Goal: Task Accomplishment & Management: Manage account settings

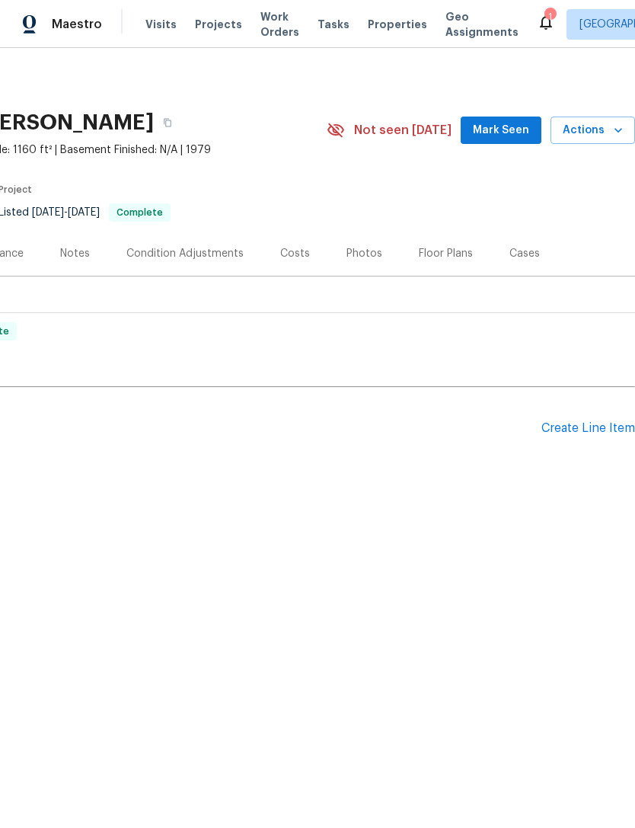
scroll to position [0, 225]
click at [598, 132] on span "Actions" at bounding box center [593, 130] width 60 height 19
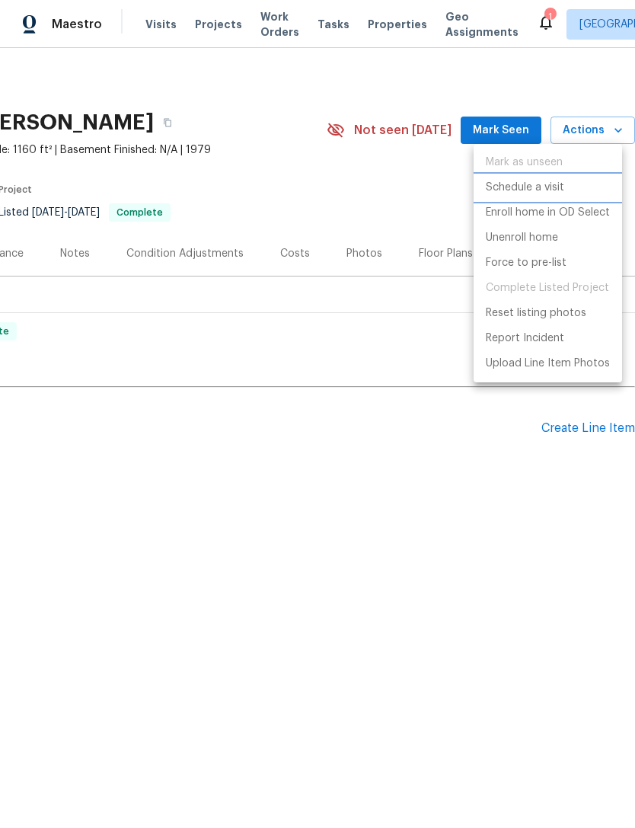
click at [557, 189] on p "Schedule a visit" at bounding box center [525, 188] width 78 height 16
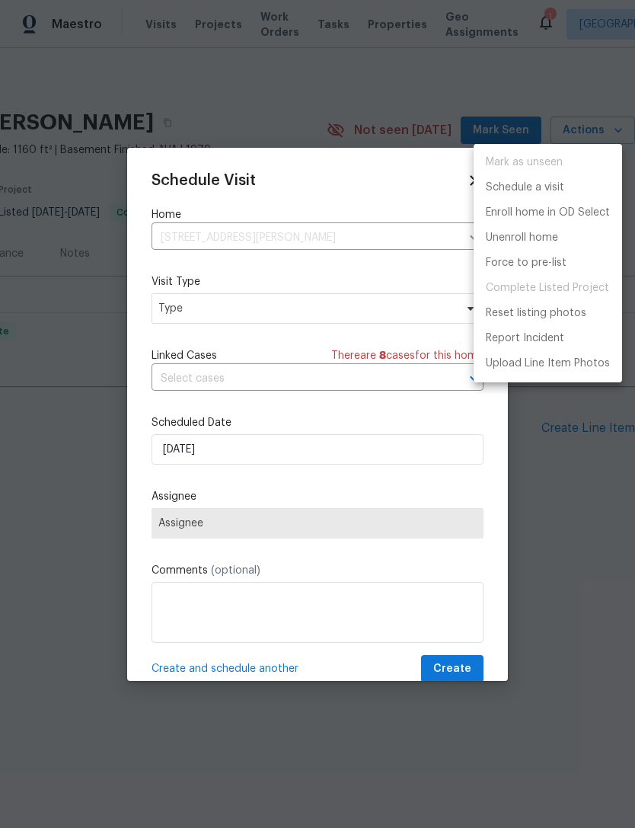
click at [176, 323] on div at bounding box center [317, 414] width 635 height 828
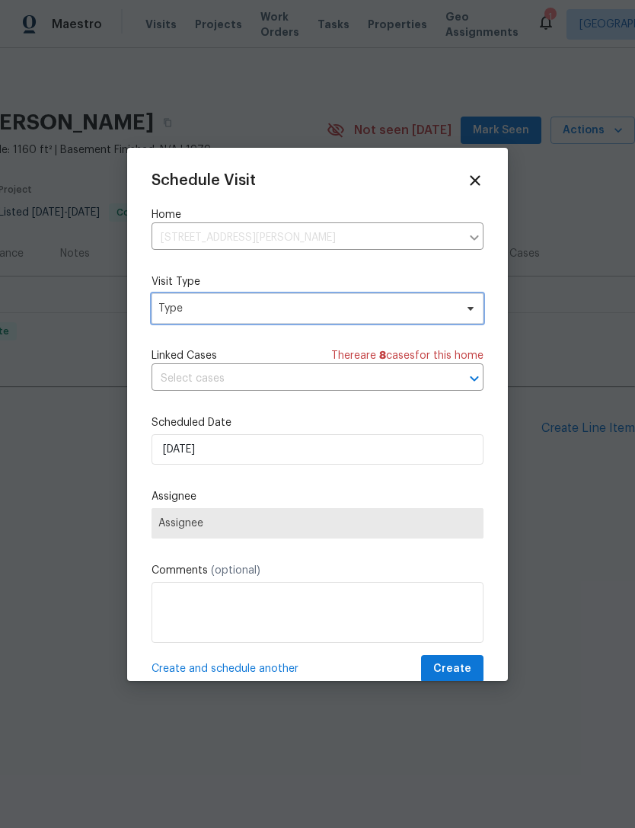
click at [166, 305] on span "Type" at bounding box center [306, 308] width 296 height 15
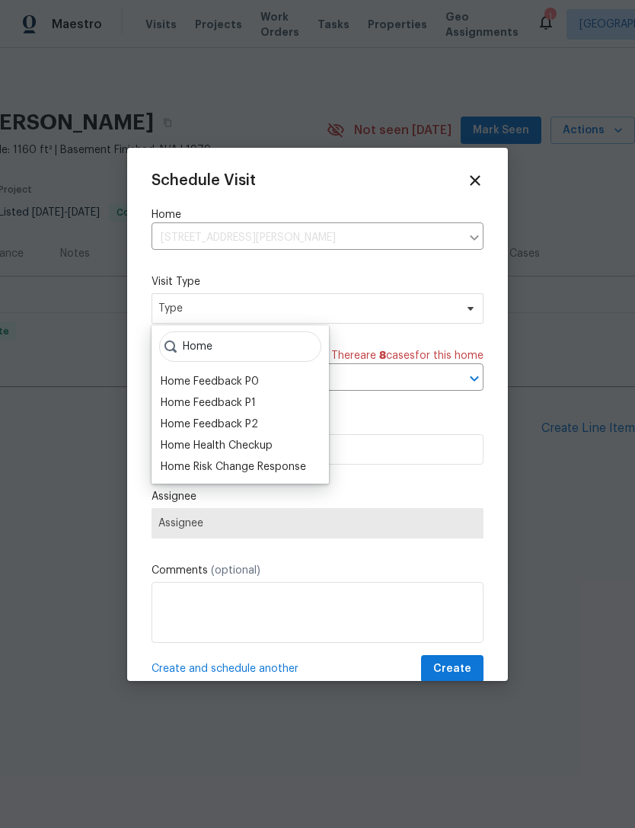
type input "Home"
click at [171, 448] on div "Home Health Checkup" at bounding box center [217, 445] width 112 height 15
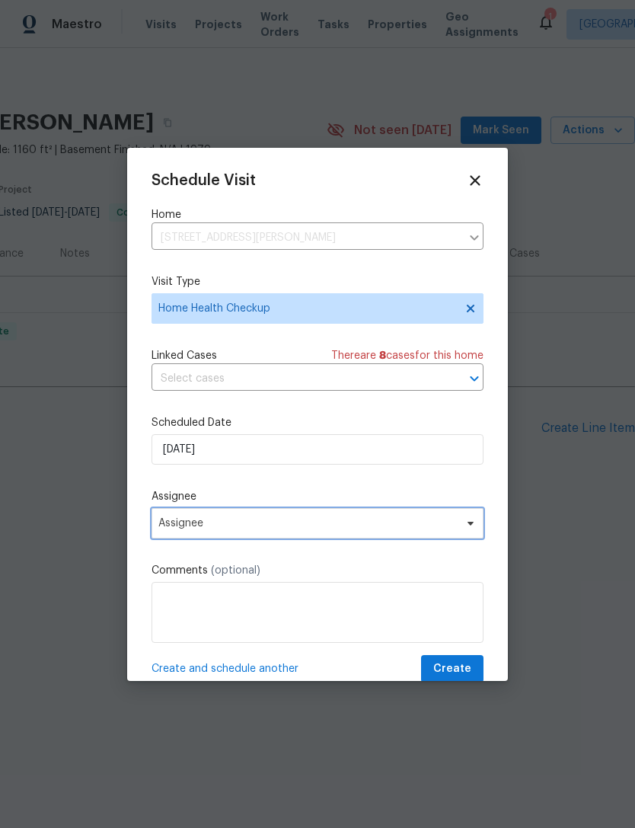
click at [174, 526] on span "Assignee" at bounding box center [307, 523] width 298 height 12
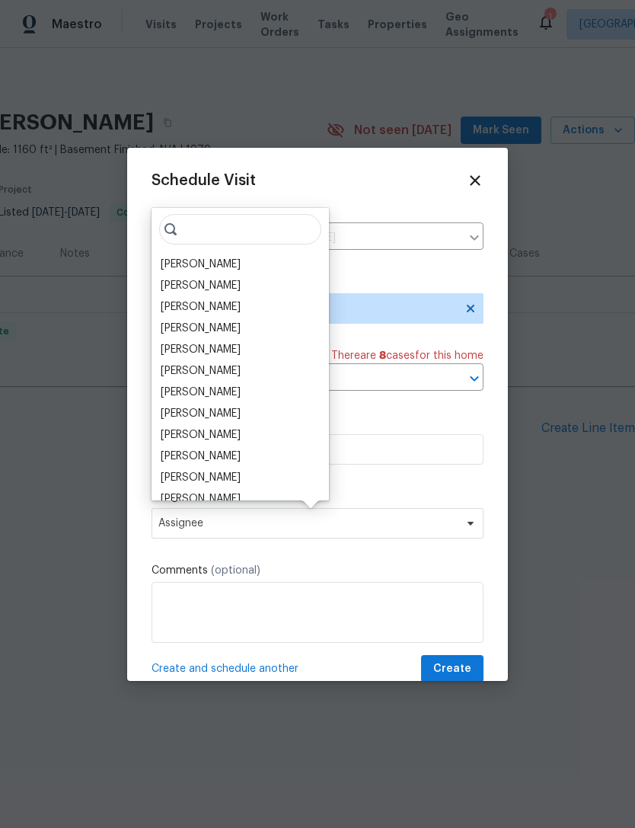
click at [172, 260] on div "[PERSON_NAME]" at bounding box center [201, 264] width 80 height 15
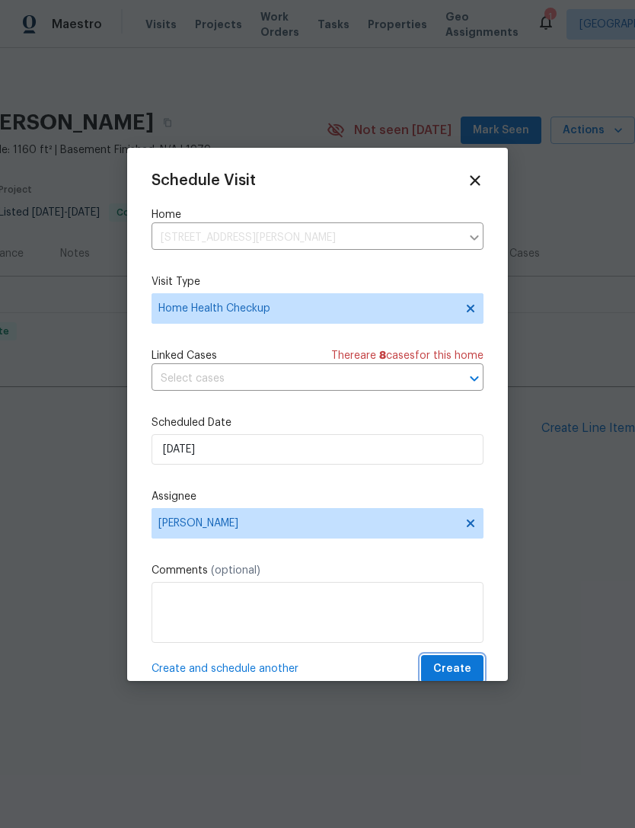
click at [455, 675] on span "Create" at bounding box center [452, 668] width 38 height 19
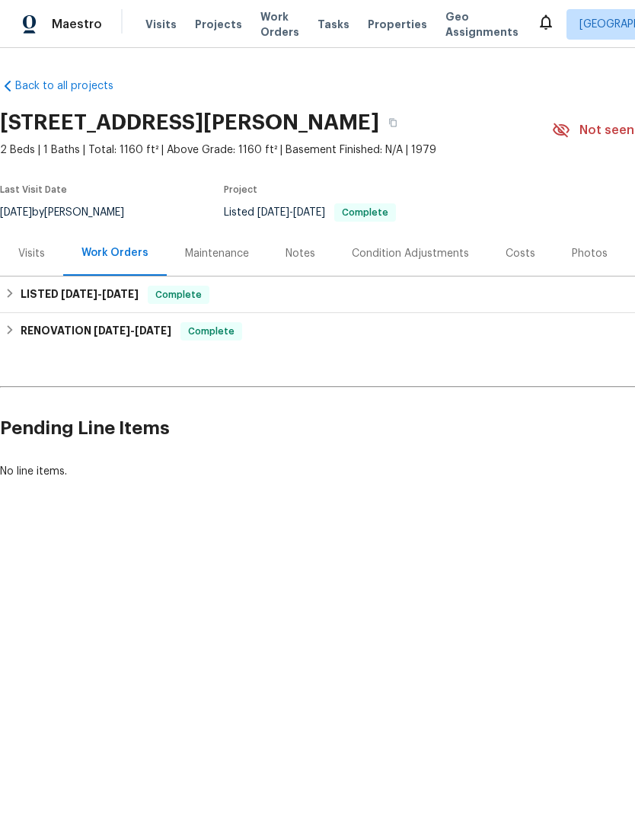
click at [206, 253] on div "Maintenance" at bounding box center [217, 253] width 64 height 15
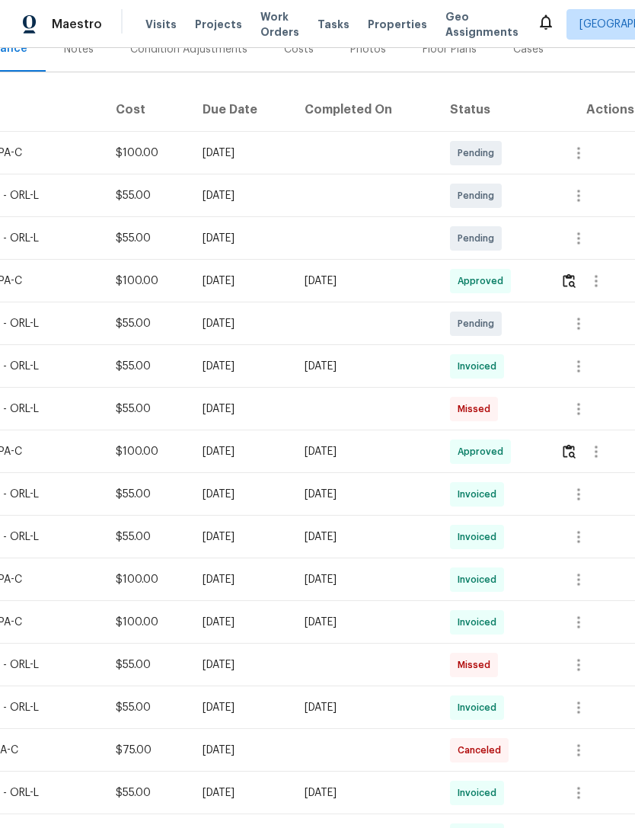
scroll to position [204, 225]
click at [587, 330] on icon "button" at bounding box center [579, 323] width 18 height 18
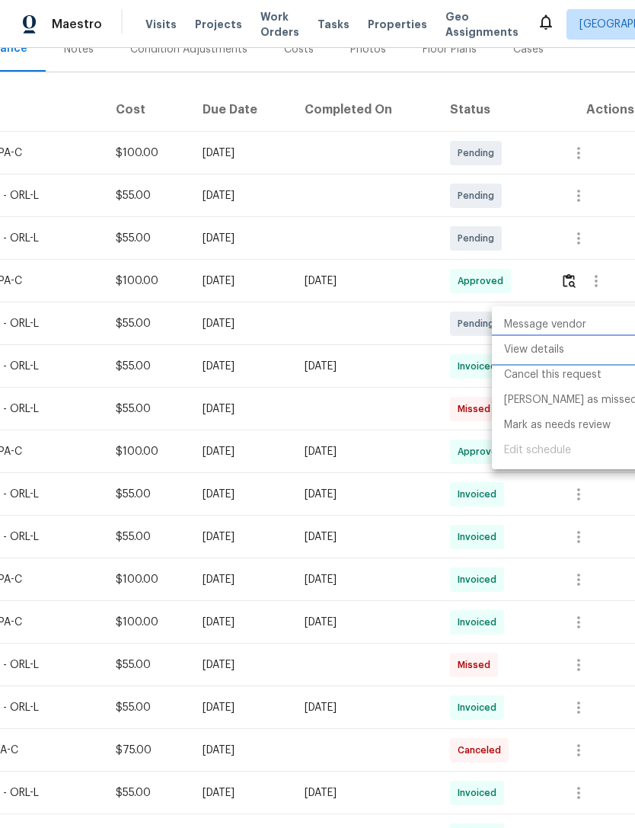
click at [557, 350] on li "View details" at bounding box center [571, 349] width 158 height 25
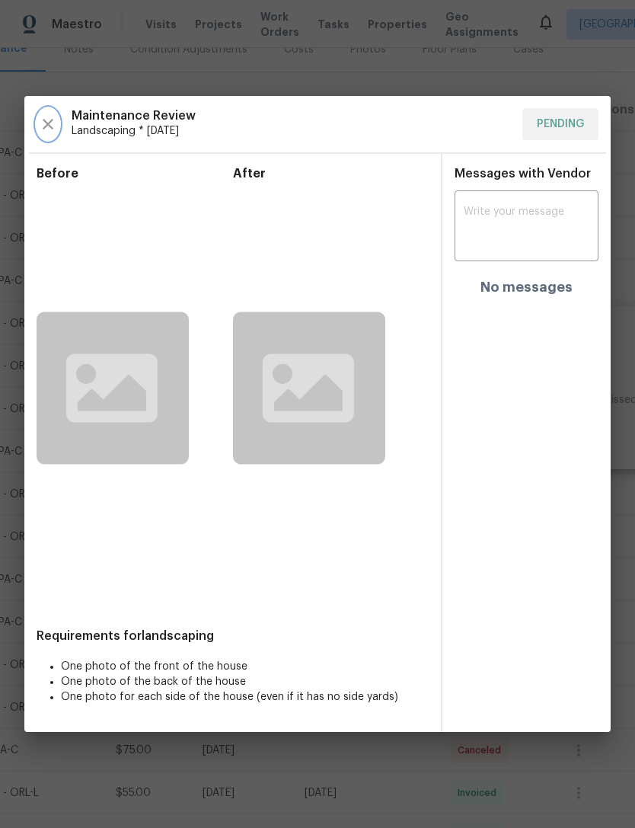
click at [46, 115] on icon "button" at bounding box center [48, 124] width 18 height 18
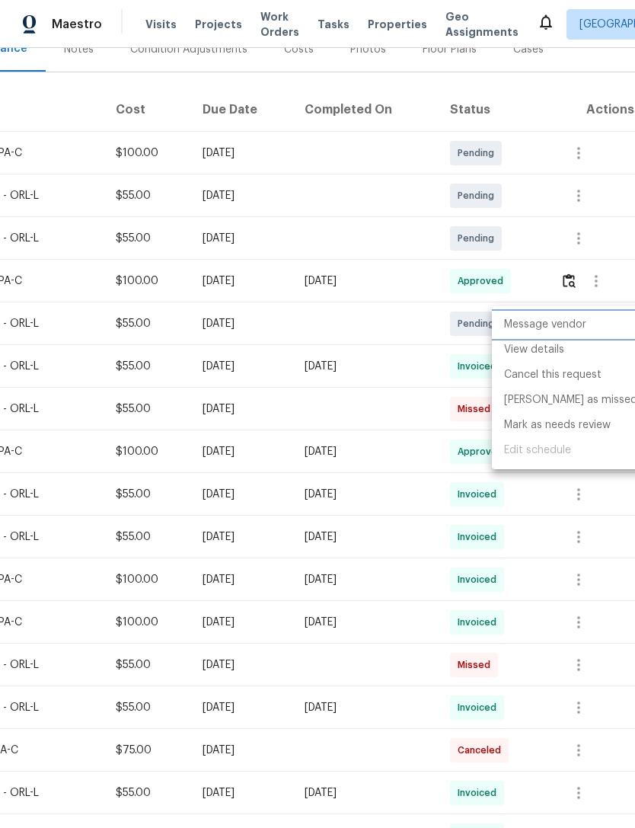
click at [571, 321] on li "Message vendor" at bounding box center [571, 324] width 158 height 25
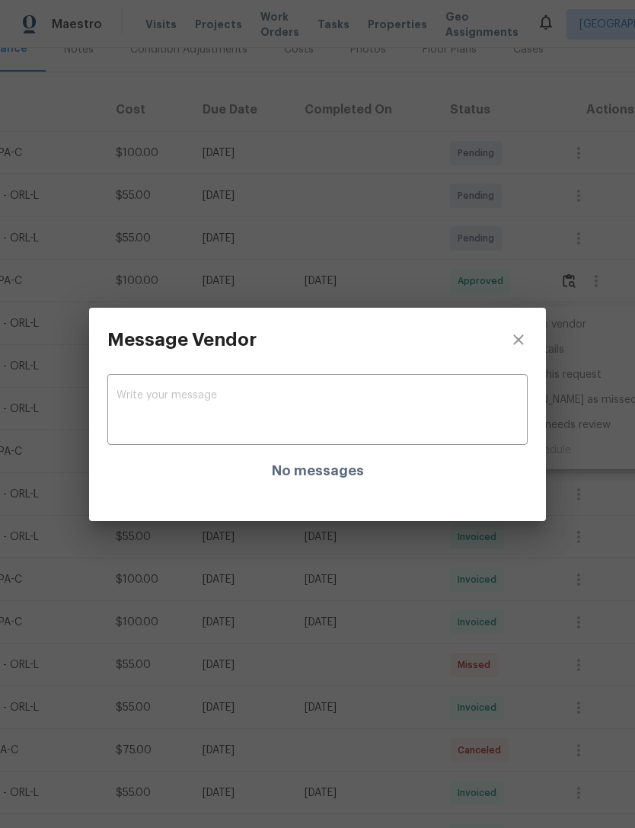
click at [146, 403] on textarea at bounding box center [317, 411] width 402 height 43
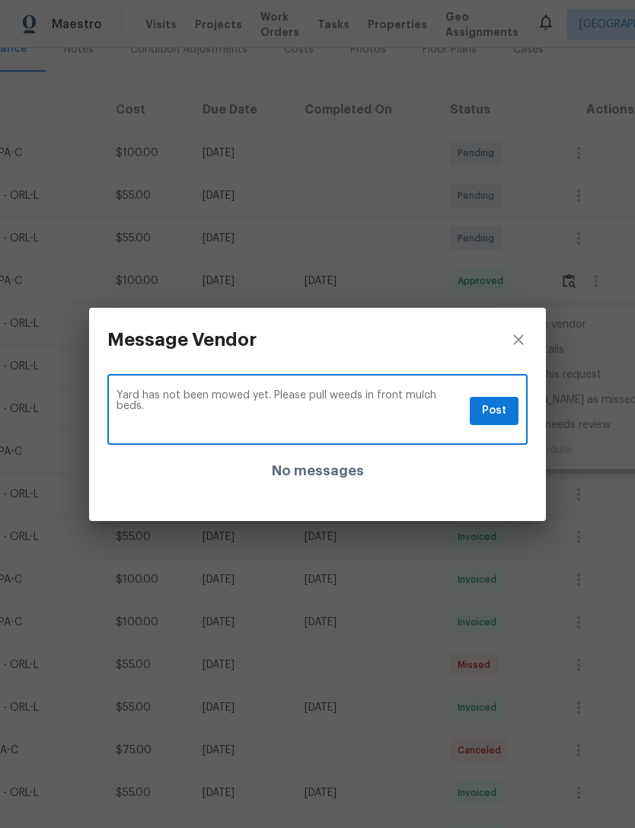
type textarea "Yard has not been mowed yet. Please pull weeds in front mulch beds."
click at [497, 416] on span "Post" at bounding box center [494, 410] width 24 height 19
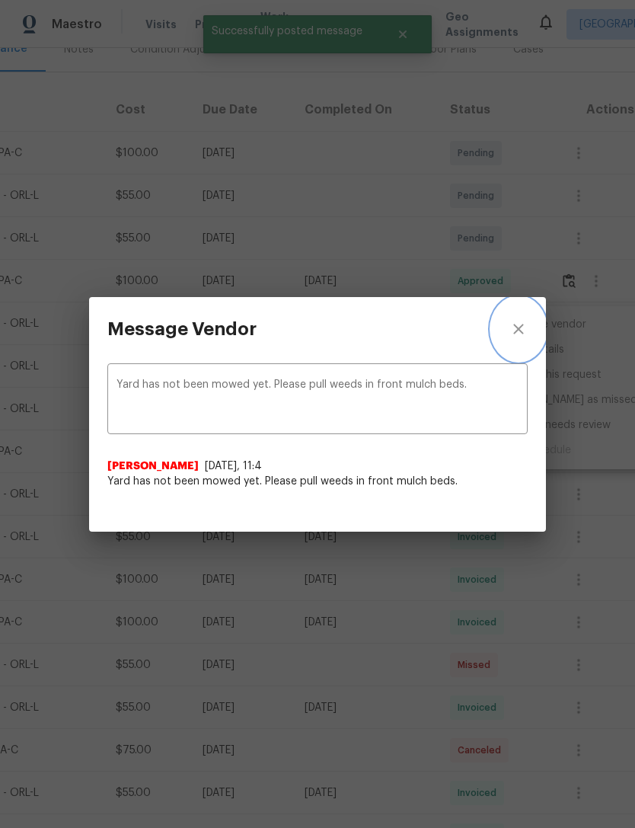
click at [521, 329] on icon "close" at bounding box center [518, 329] width 18 height 18
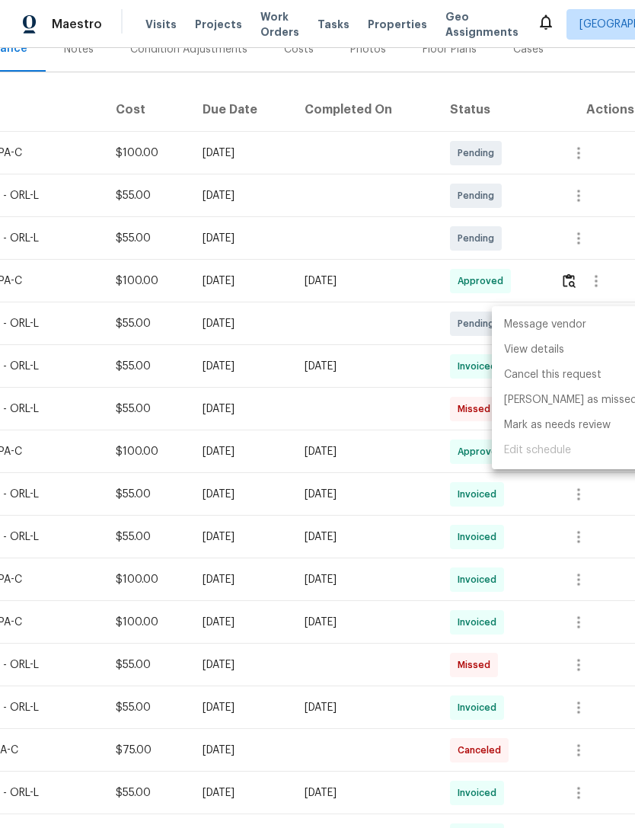
click at [72, 59] on div at bounding box center [317, 414] width 635 height 828
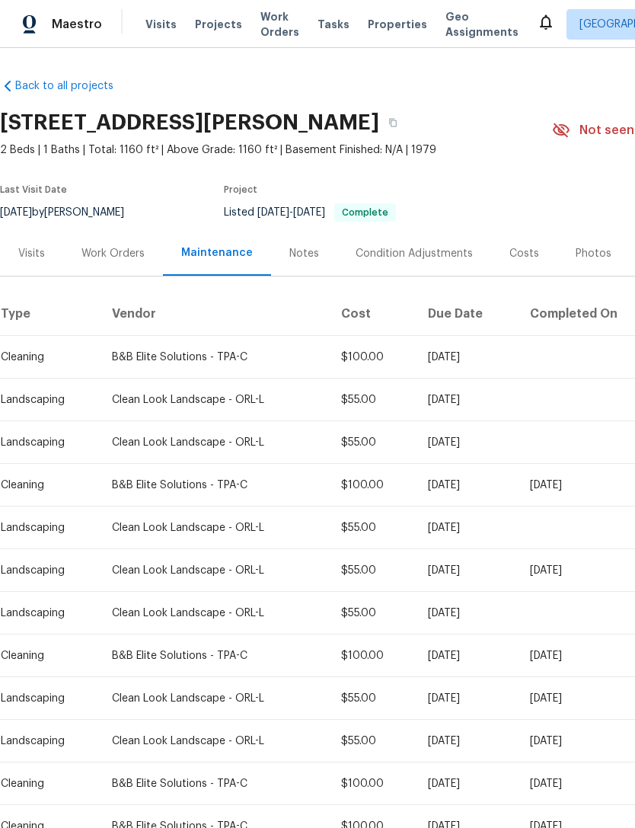
scroll to position [0, 0]
click at [98, 269] on div "Work Orders" at bounding box center [113, 253] width 100 height 45
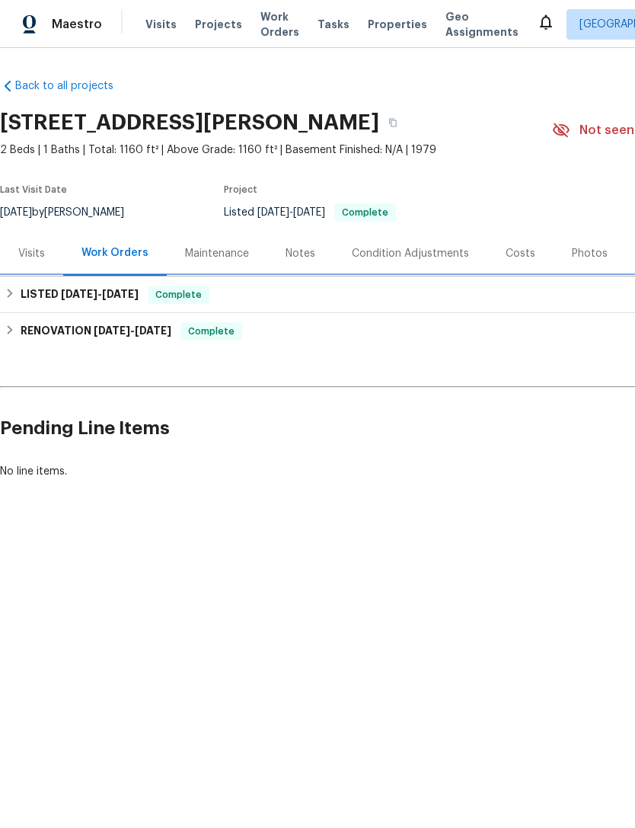
click at [61, 308] on div "LISTED 6/25/25 - 6/26/25 Complete" at bounding box center [430, 294] width 860 height 37
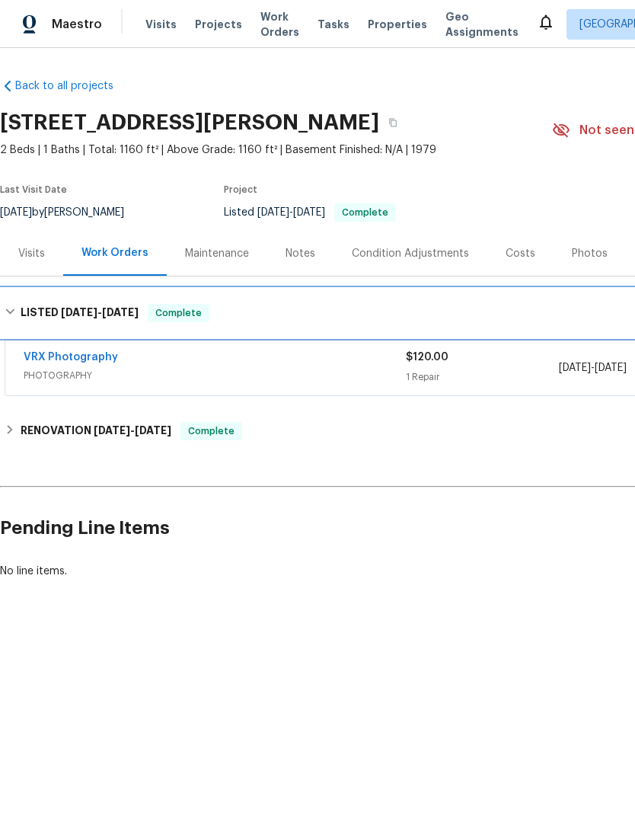
click at [37, 315] on h6 "LISTED 6/25/25 - 6/26/25" at bounding box center [80, 313] width 118 height 18
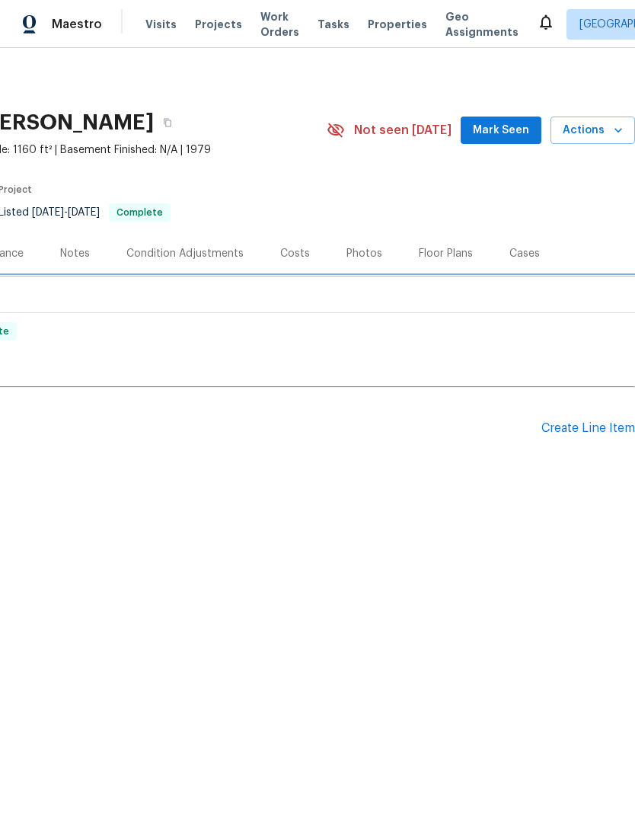
scroll to position [0, 225]
click at [582, 423] on div "Create Line Item" at bounding box center [588, 428] width 94 height 14
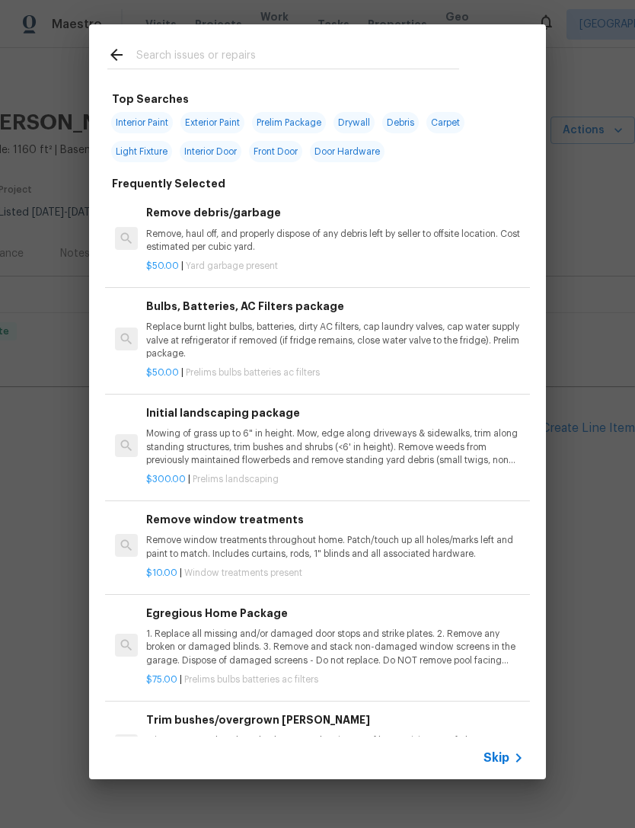
click at [503, 758] on span "Skip" at bounding box center [496, 757] width 26 height 15
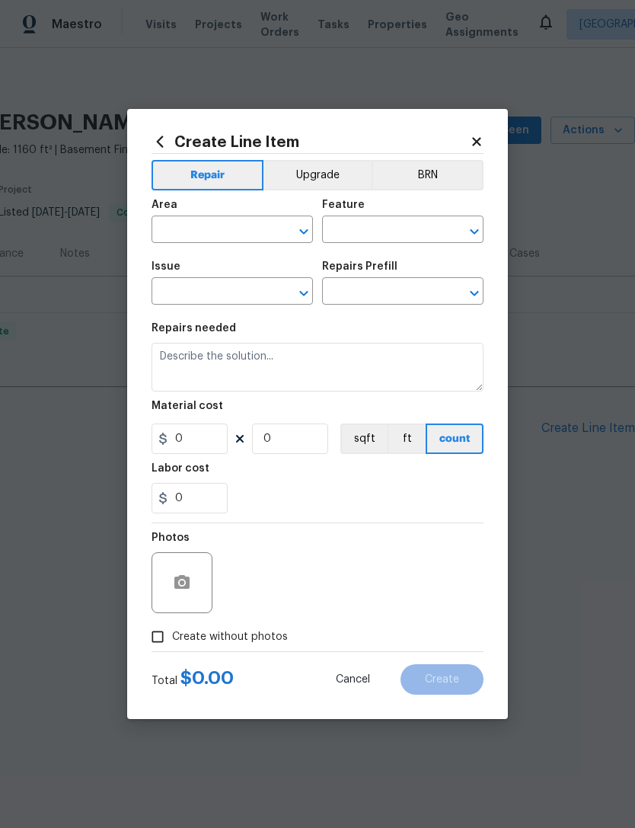
click at [188, 228] on input "text" at bounding box center [211, 231] width 119 height 24
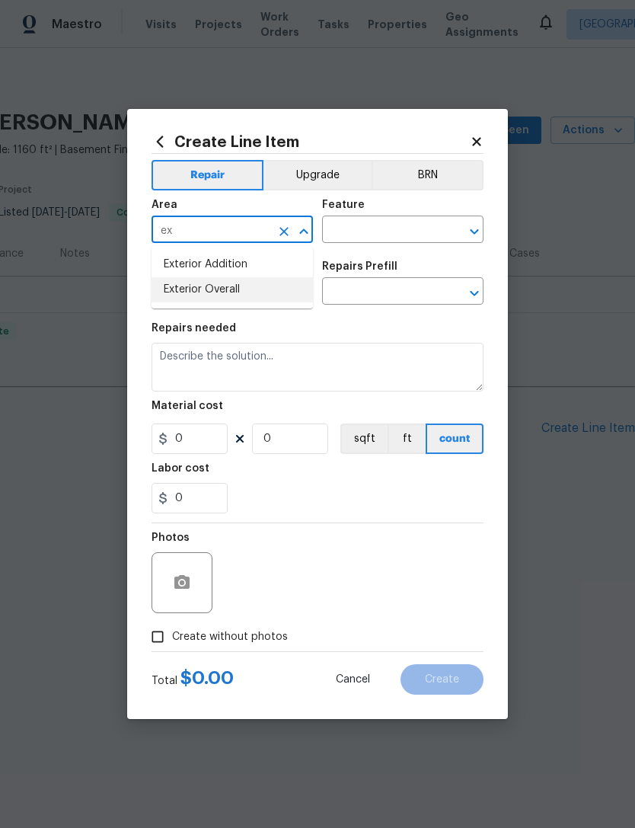
click at [176, 292] on li "Exterior Overall" at bounding box center [232, 289] width 161 height 25
type input "Exterior Overall"
click at [348, 228] on input "text" at bounding box center [381, 231] width 119 height 24
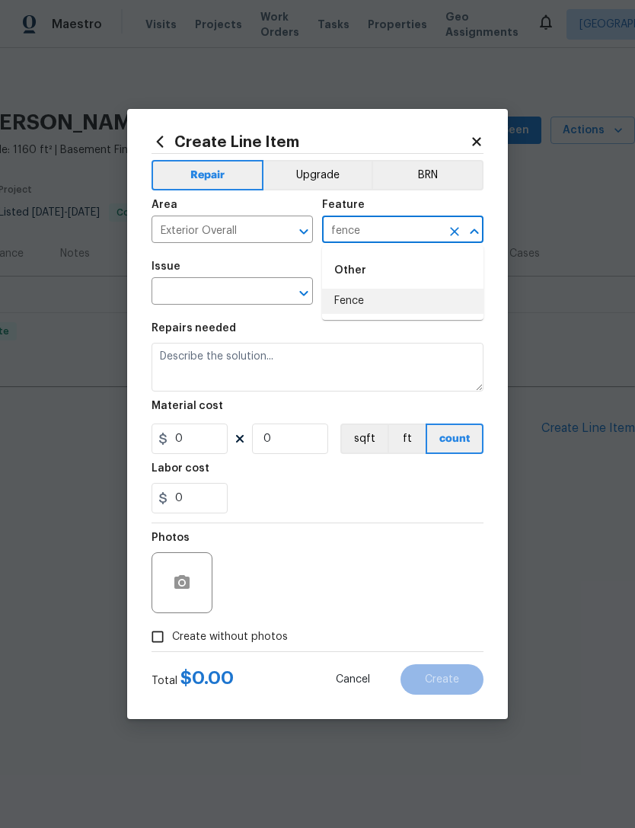
click at [411, 305] on li "Fence" at bounding box center [402, 301] width 161 height 25
type input "Fence"
click at [173, 289] on input "text" at bounding box center [211, 293] width 119 height 24
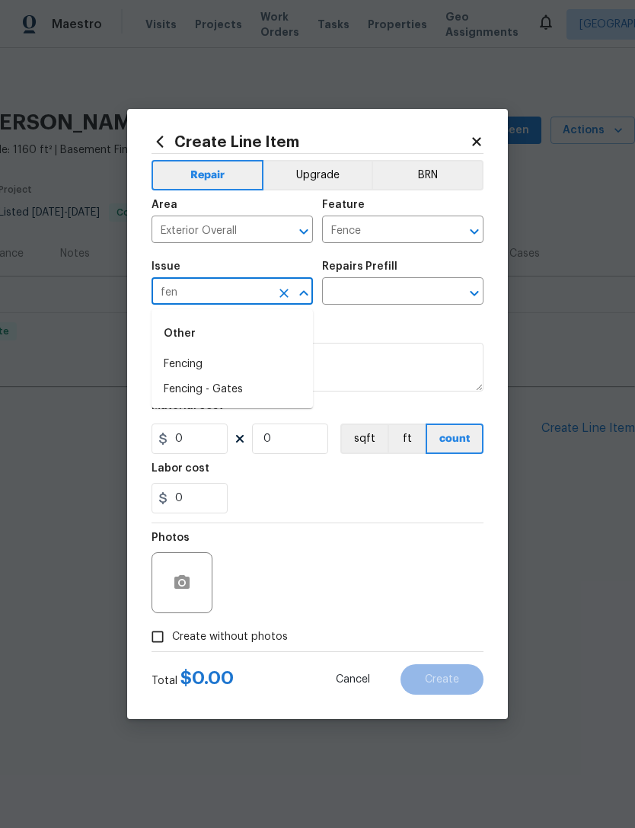
click at [167, 354] on li "Fencing" at bounding box center [232, 364] width 161 height 25
type input "Fencing"
click at [397, 292] on input "text" at bounding box center [381, 293] width 119 height 24
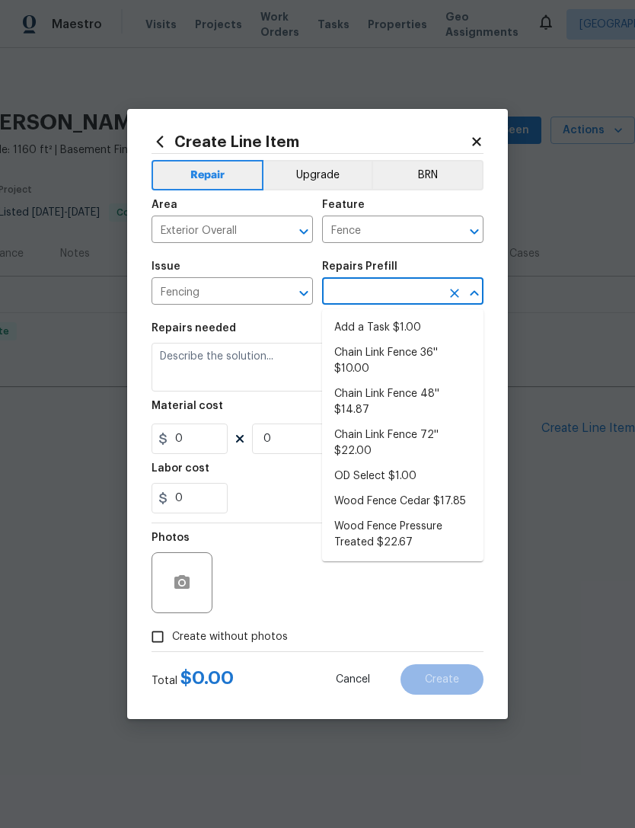
click at [400, 328] on li "Add a Task $1.00" at bounding box center [402, 327] width 161 height 25
type input "Add a Task $1.00"
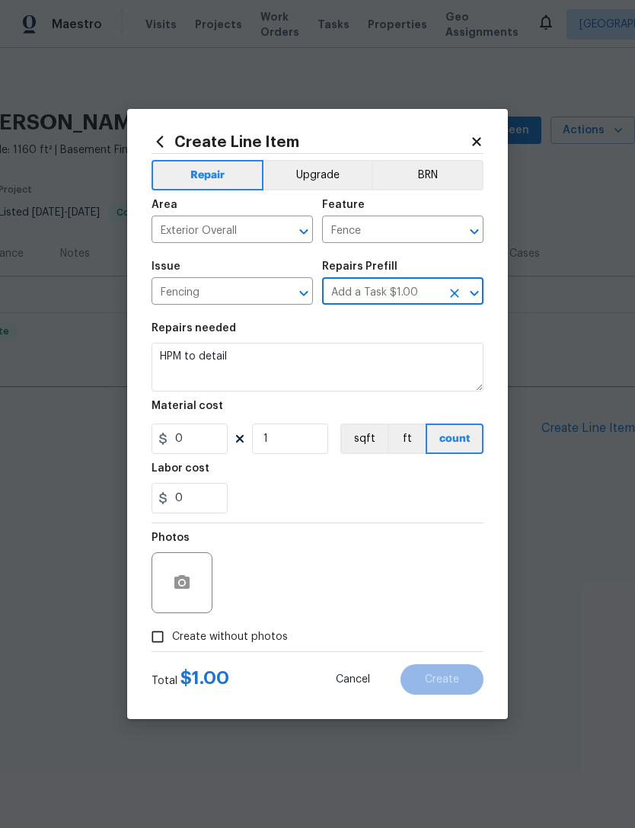
type input "1"
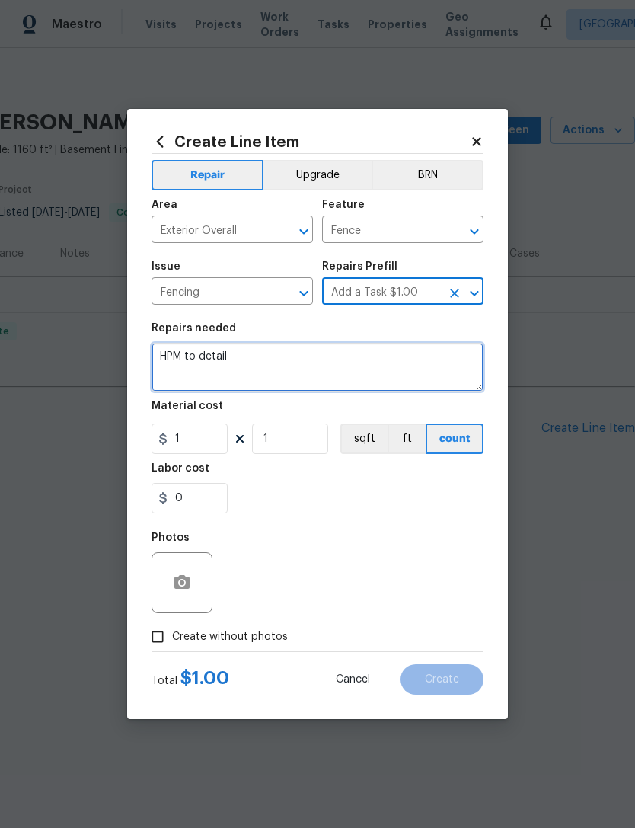
click at [168, 370] on textarea "HPM to detail" at bounding box center [318, 367] width 332 height 49
click at [171, 369] on textarea "HPM to detail" at bounding box center [318, 367] width 332 height 49
click at [172, 368] on textarea "HPM to detail" at bounding box center [318, 367] width 332 height 49
click at [172, 367] on textarea "HPM to detail" at bounding box center [318, 367] width 332 height 49
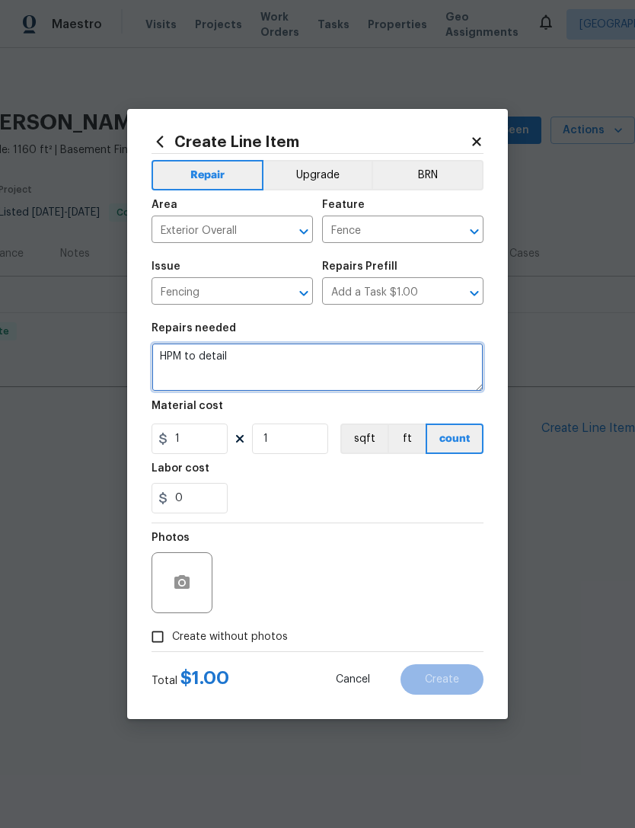
click at [171, 367] on textarea "HPM to detail" at bounding box center [318, 367] width 332 height 49
type textarea "H"
type textarea "Repair front and fence to open and close properly. Replaced damage latch. Remov…"
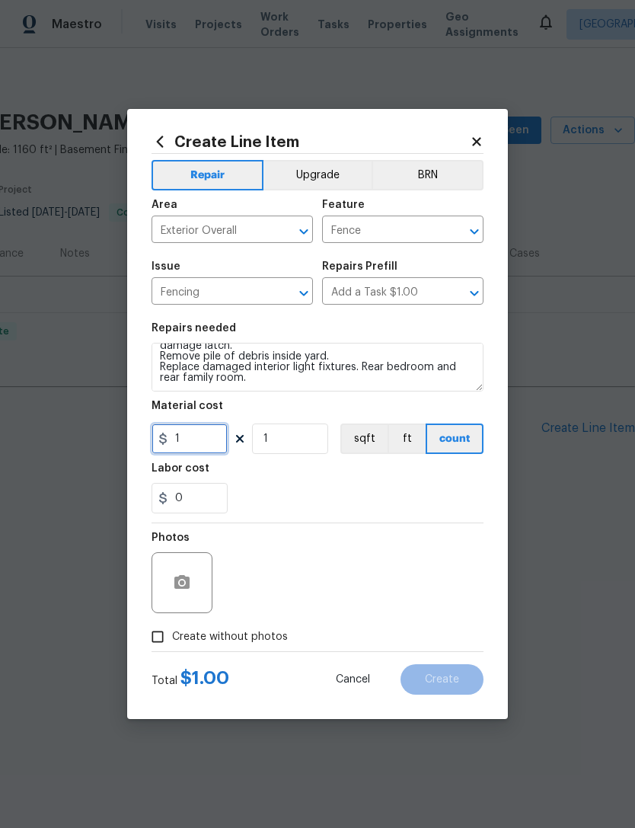
click at [194, 448] on input "1" at bounding box center [190, 438] width 76 height 30
click at [193, 447] on input "1" at bounding box center [190, 438] width 76 height 30
type input "750"
click at [172, 582] on button "button" at bounding box center [182, 582] width 37 height 37
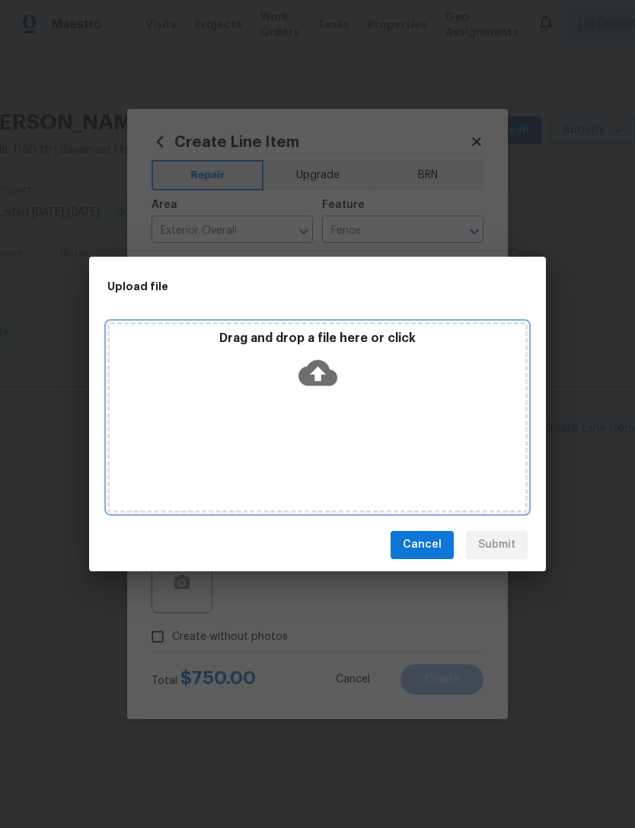
click at [305, 376] on icon at bounding box center [317, 372] width 39 height 26
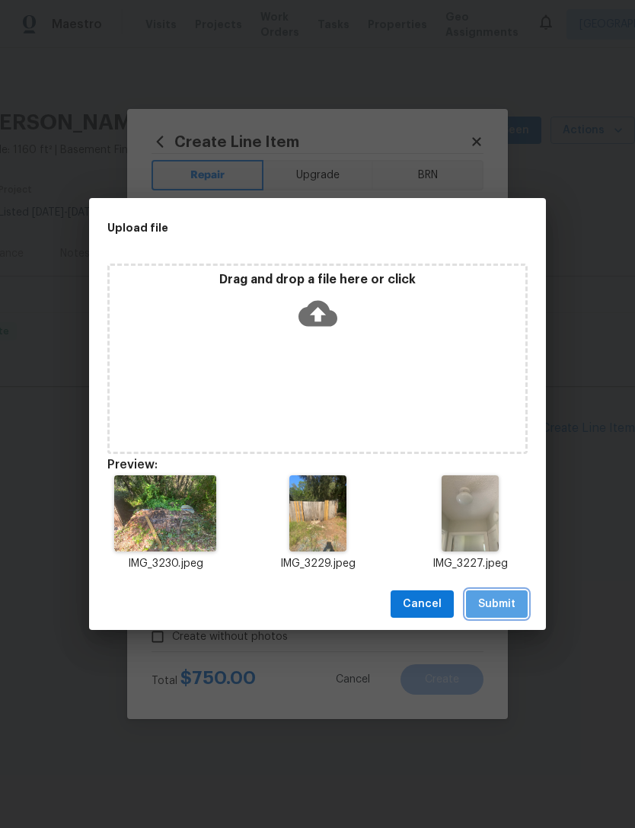
click at [503, 599] on span "Submit" at bounding box center [496, 604] width 37 height 19
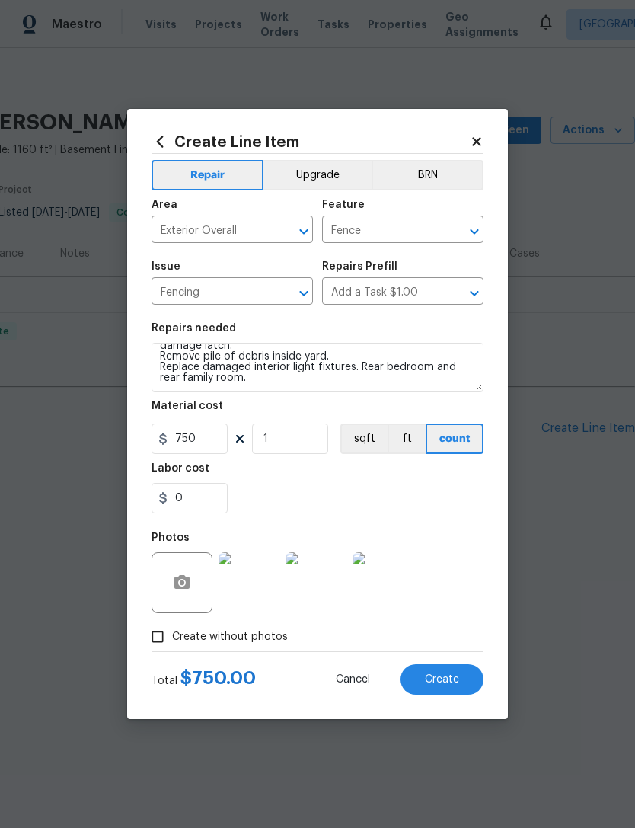
click at [457, 690] on button "Create" at bounding box center [441, 679] width 83 height 30
type input "0"
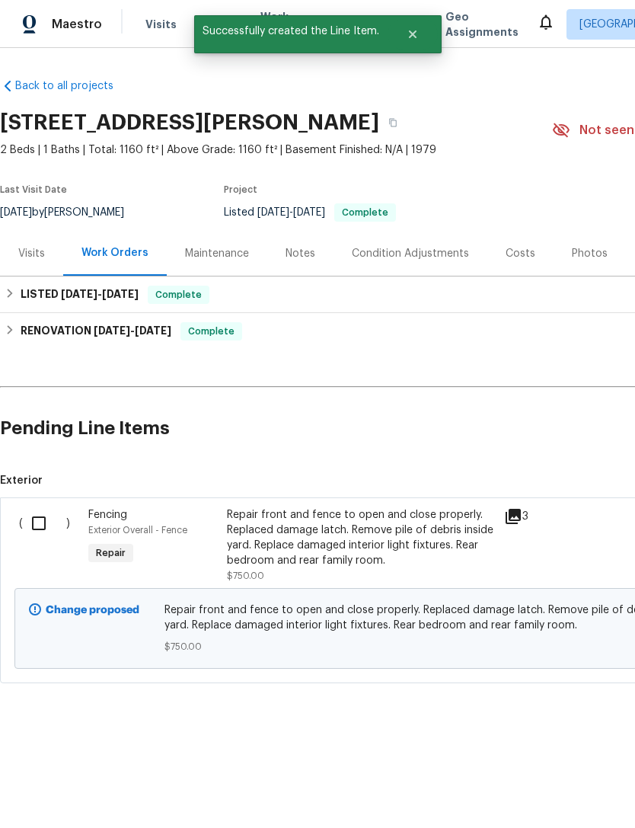
scroll to position [0, 0]
click at [47, 531] on input "checkbox" at bounding box center [44, 523] width 43 height 32
checkbox input "true"
click at [538, 787] on span "Create Work Order" at bounding box center [547, 789] width 101 height 19
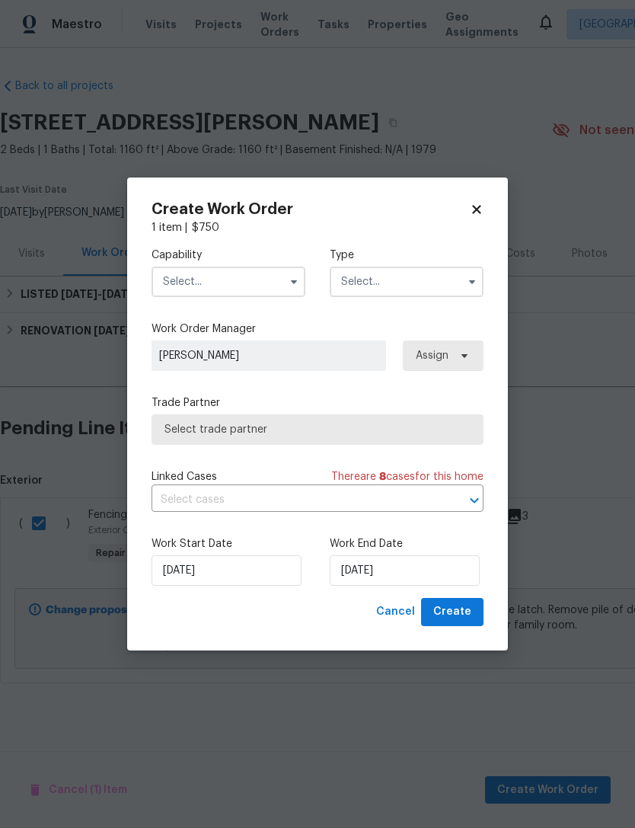
click at [181, 290] on input "text" at bounding box center [229, 281] width 154 height 30
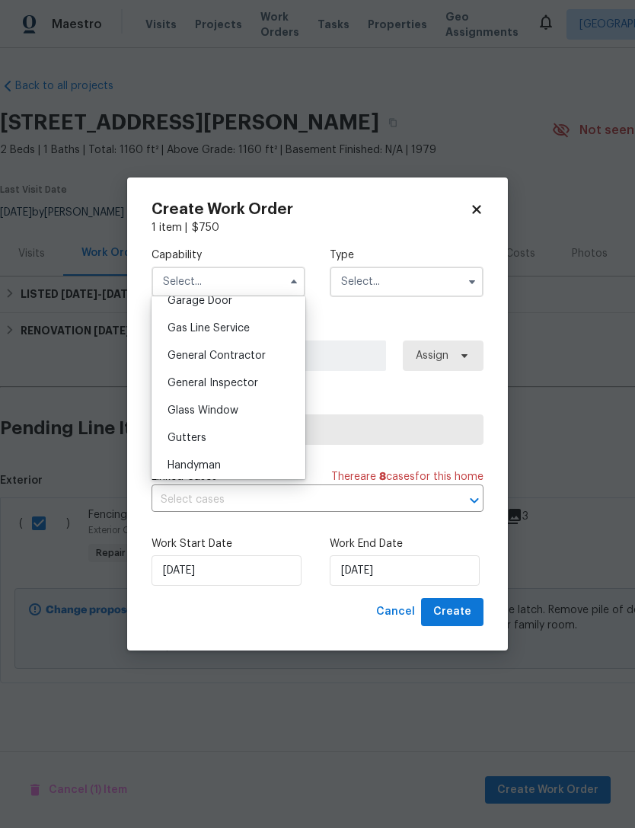
scroll to position [686, 0]
click at [185, 357] on span "General Contractor" at bounding box center [217, 355] width 98 height 11
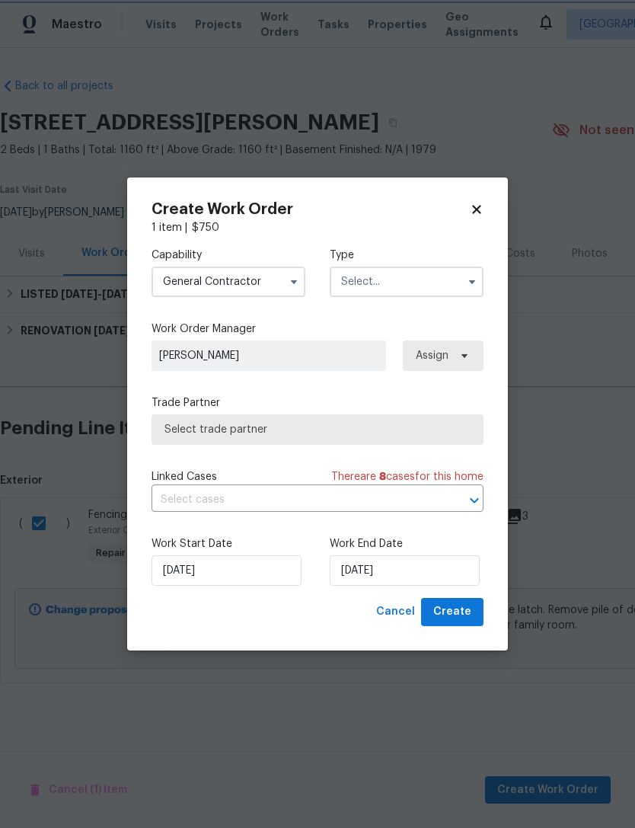
type input "General Contractor"
click at [406, 282] on input "text" at bounding box center [407, 281] width 154 height 30
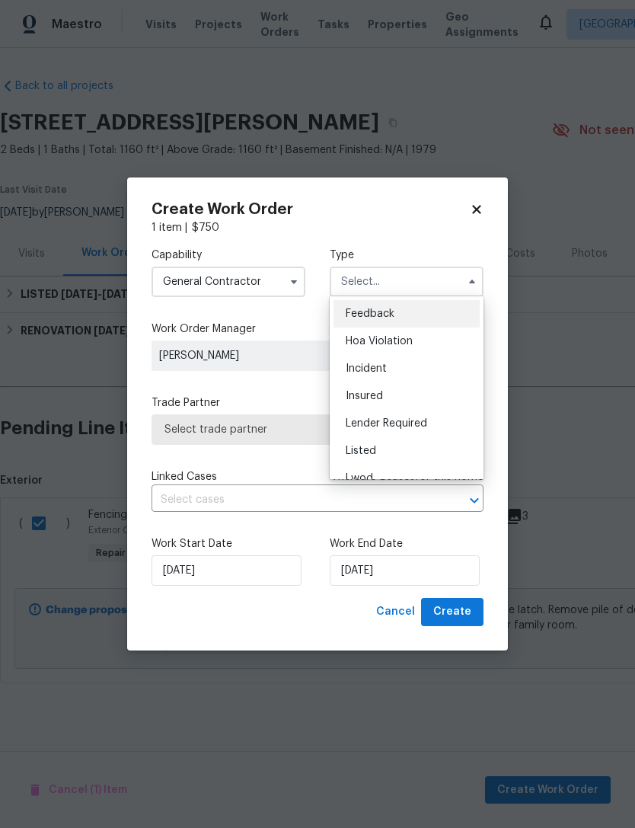
click at [403, 444] on div "Listed" at bounding box center [406, 450] width 146 height 27
type input "Listed"
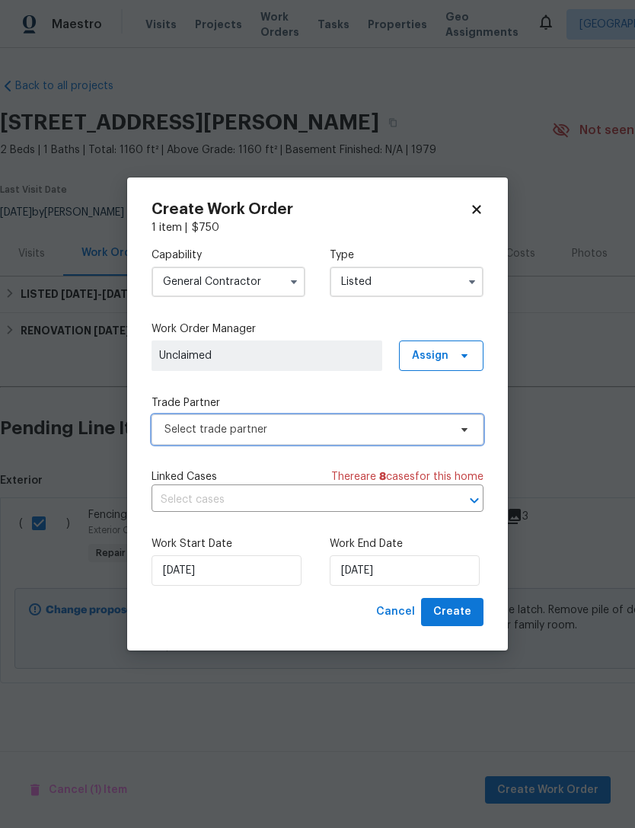
click at [174, 440] on span "Select trade partner" at bounding box center [318, 429] width 332 height 30
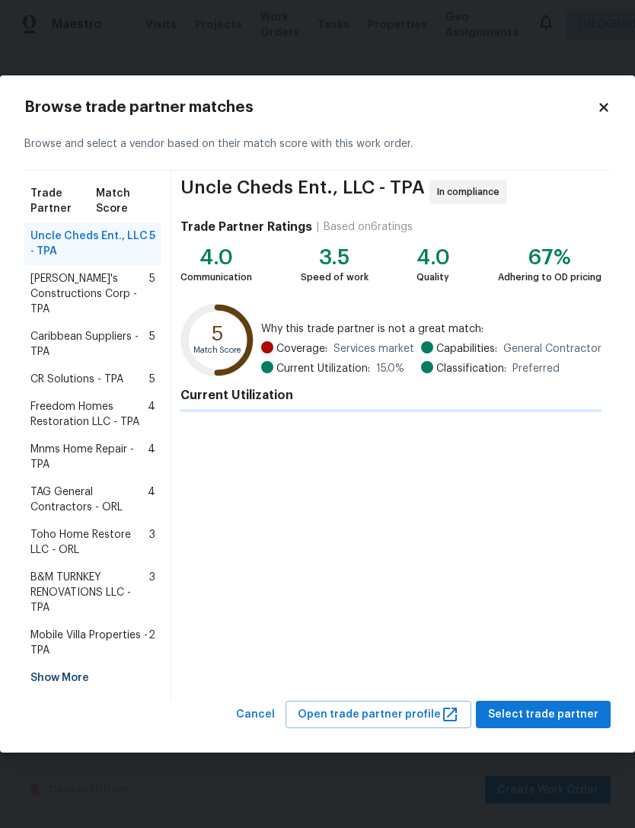
click at [46, 667] on div "Show More" at bounding box center [92, 677] width 137 height 27
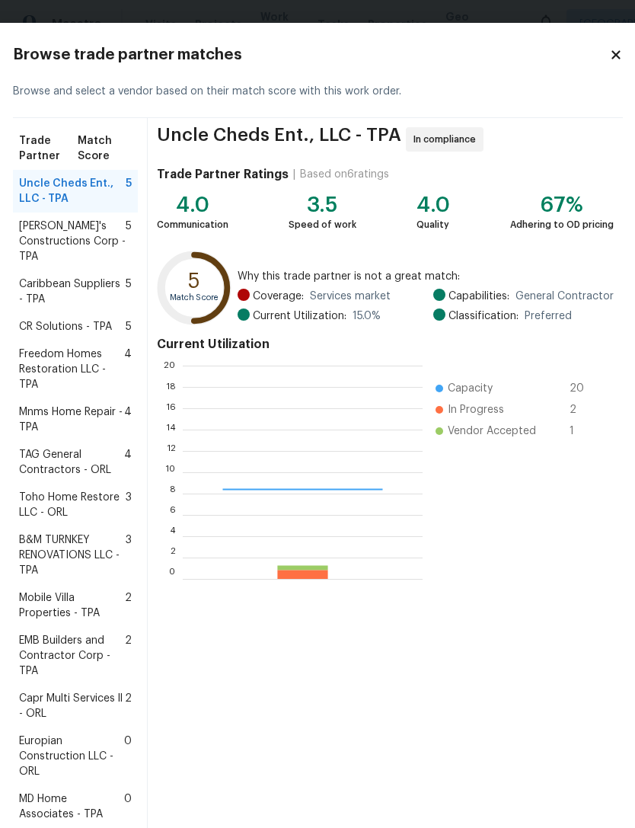
scroll to position [213, 240]
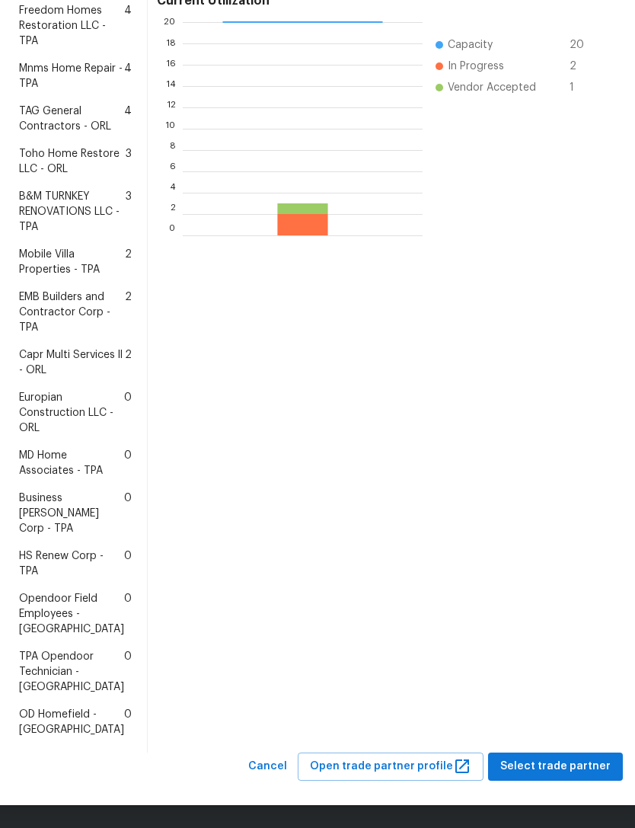
click at [44, 563] on span "HS Renew Corp - TPA" at bounding box center [71, 563] width 105 height 30
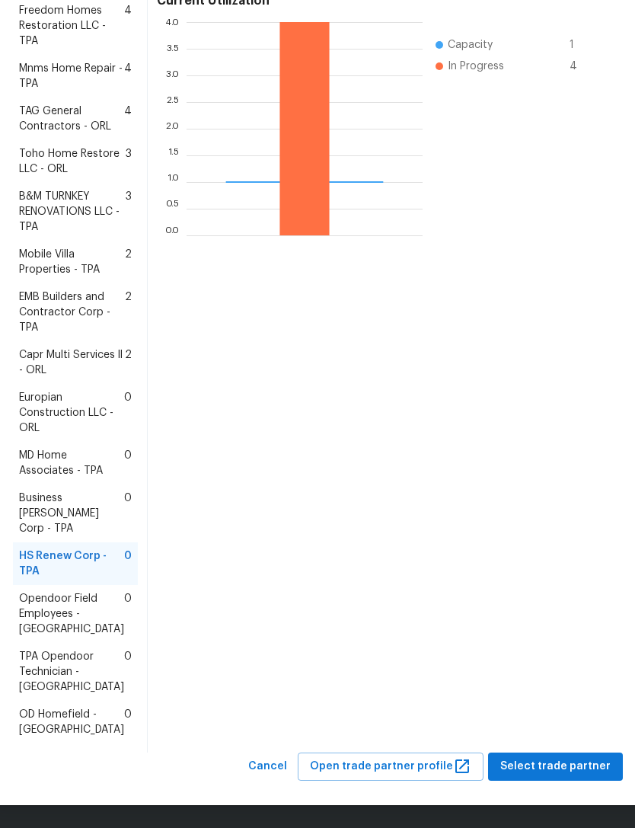
scroll to position [373, 0]
click at [576, 769] on span "Select trade partner" at bounding box center [555, 766] width 110 height 19
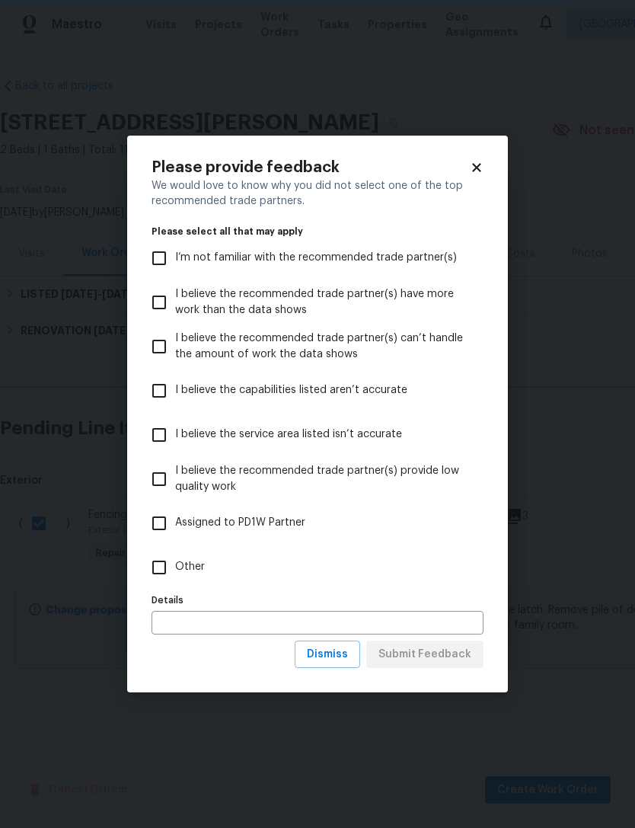
scroll to position [0, 0]
click at [150, 575] on input "Other" at bounding box center [159, 567] width 32 height 32
checkbox input "true"
click at [447, 656] on span "Submit Feedback" at bounding box center [424, 654] width 93 height 19
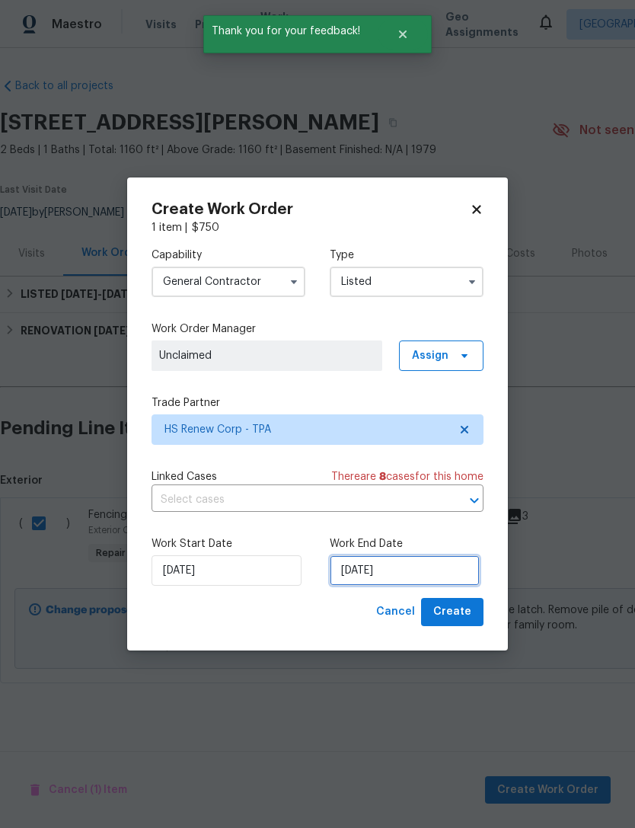
click at [451, 569] on input "[DATE]" at bounding box center [405, 570] width 150 height 30
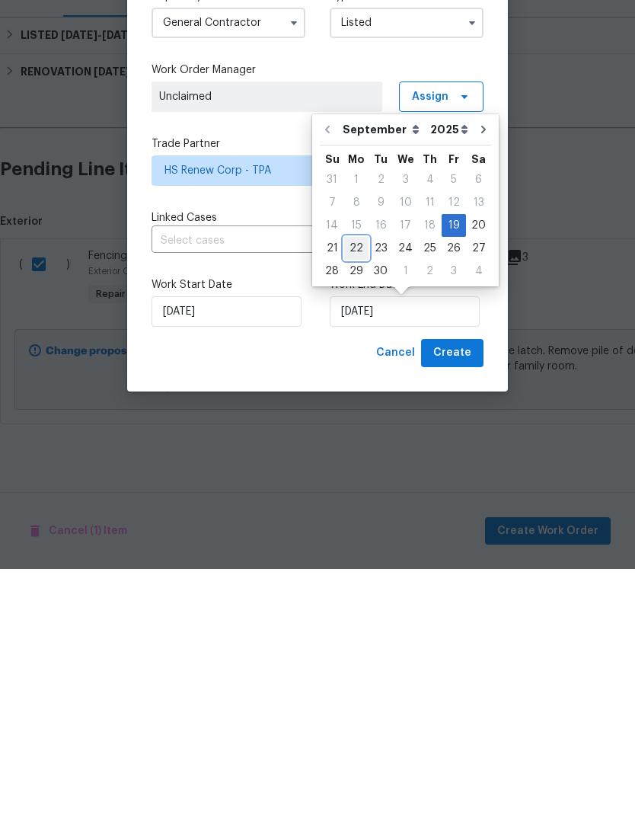
click at [356, 496] on div "22" at bounding box center [356, 506] width 24 height 21
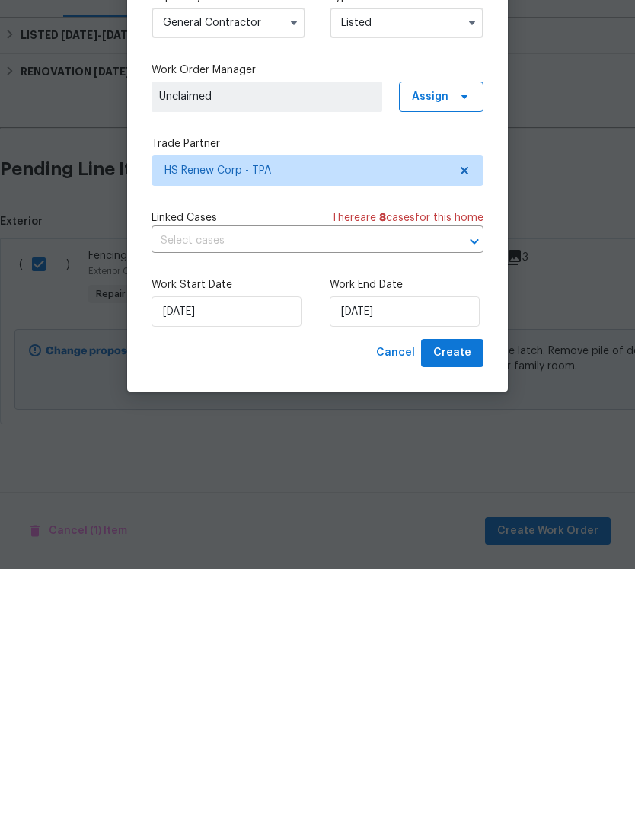
type input "9/22/2025"
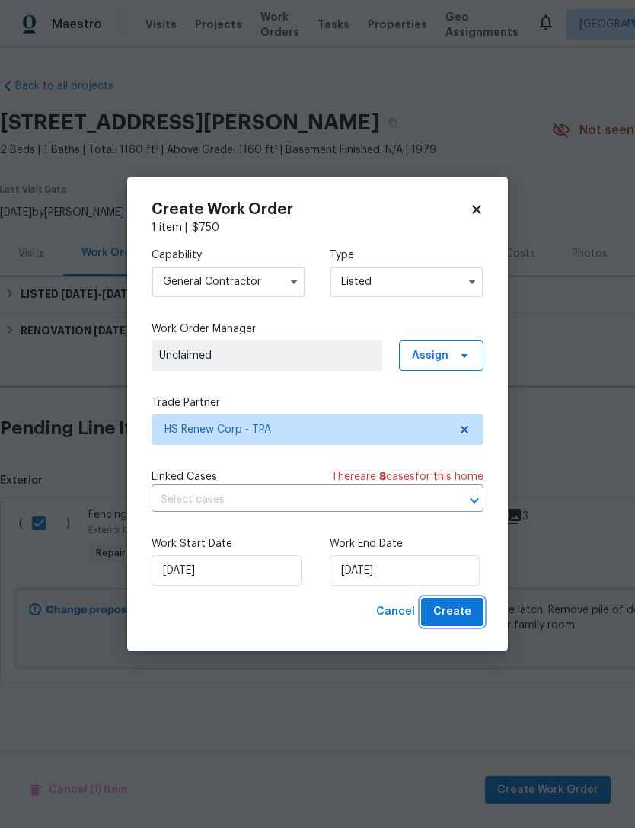
click at [457, 611] on span "Create" at bounding box center [452, 611] width 38 height 19
checkbox input "false"
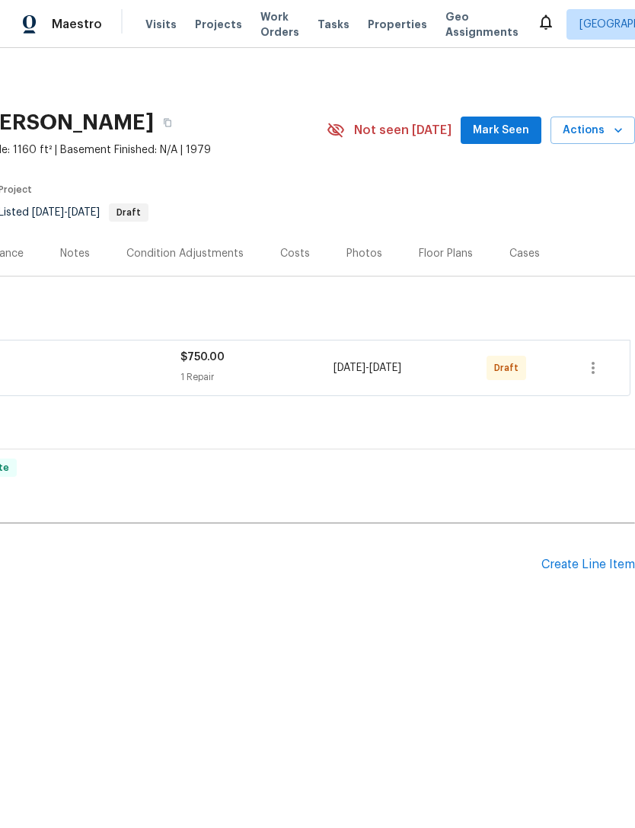
scroll to position [0, 225]
click at [591, 367] on icon "button" at bounding box center [593, 368] width 18 height 18
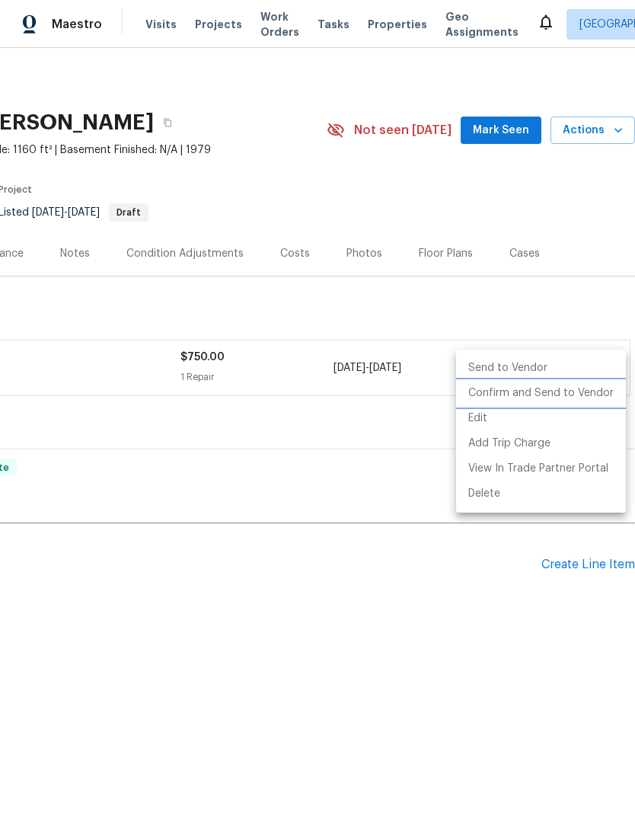
click at [575, 392] on li "Confirm and Send to Vendor" at bounding box center [541, 393] width 170 height 25
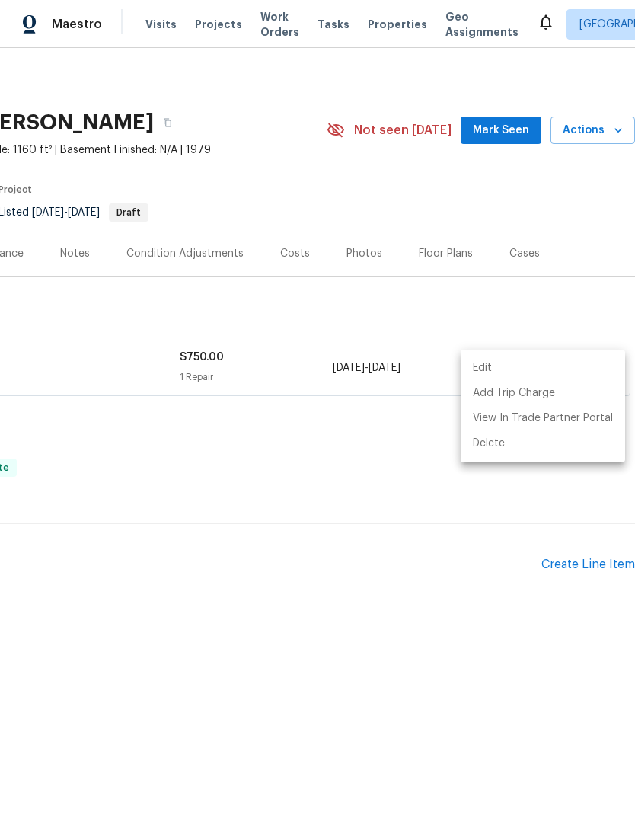
click at [501, 135] on div at bounding box center [317, 414] width 635 height 828
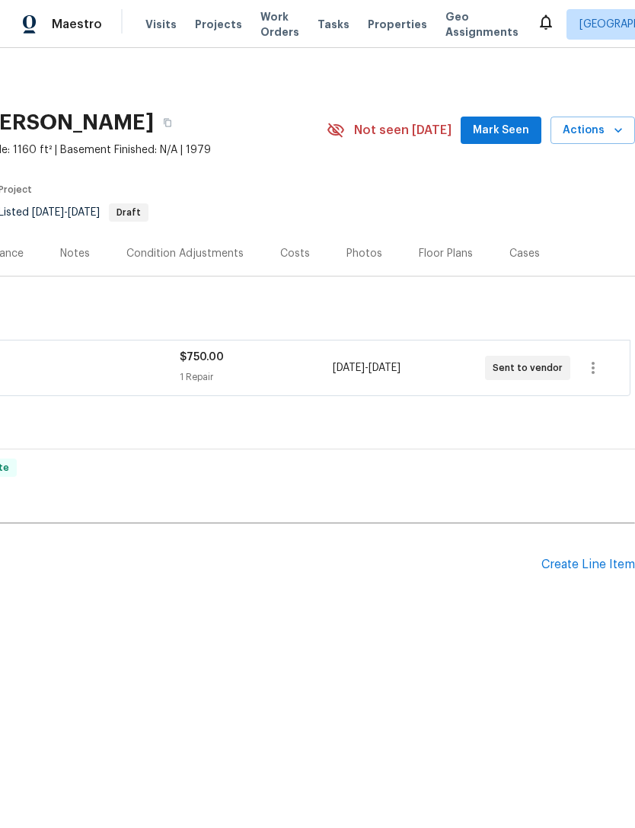
click at [514, 137] on span "Mark Seen" at bounding box center [501, 130] width 56 height 19
